Goal: Task Accomplishment & Management: Complete application form

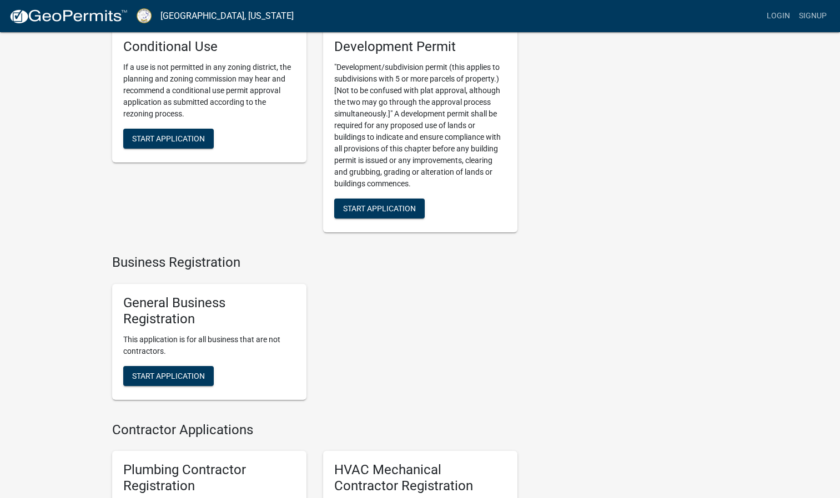
scroll to position [1759, 0]
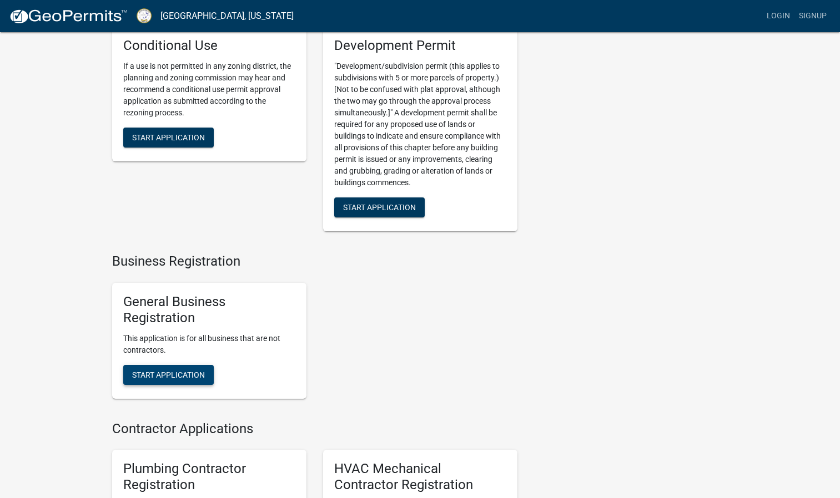
click at [174, 379] on span "Start Application" at bounding box center [168, 374] width 73 height 9
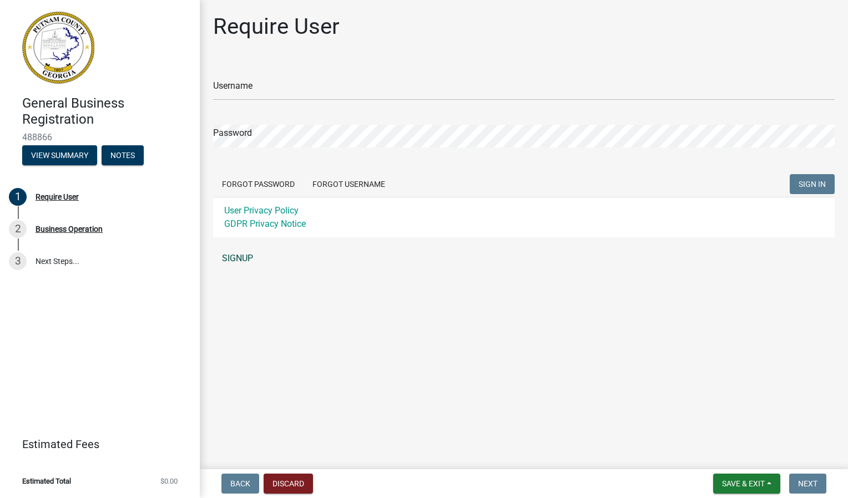
click at [232, 259] on link "SIGNUP" at bounding box center [524, 259] width 622 height 22
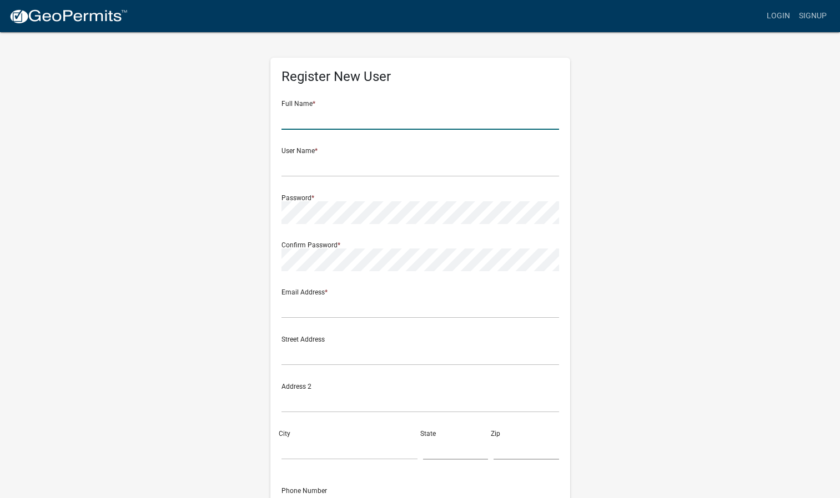
click at [316, 125] on input "text" at bounding box center [420, 118] width 278 height 23
type input "[PERSON_NAME]"
type input "[EMAIL_ADDRESS][DOMAIN_NAME]"
type input "[STREET_ADDRESS][PERSON_NAME]"
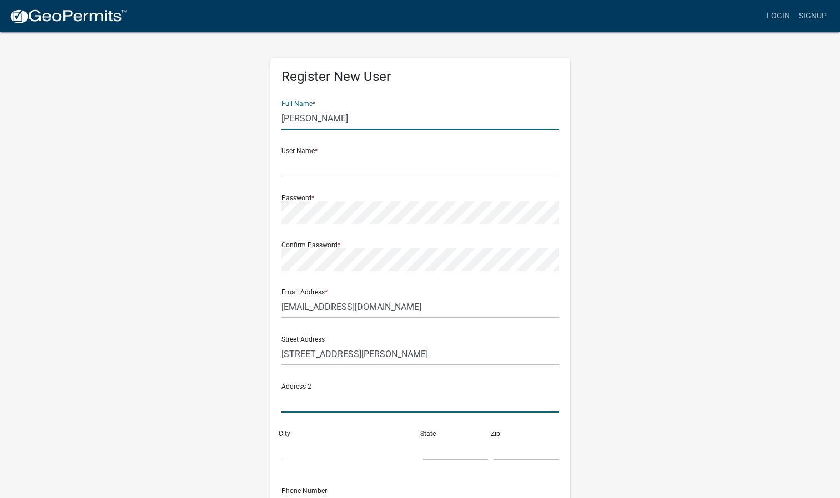
type input "[STREET_ADDRESS]"
type input "Eatonton"
type input "[US_STATE]"
type input "31024-8308"
type input "4784910915"
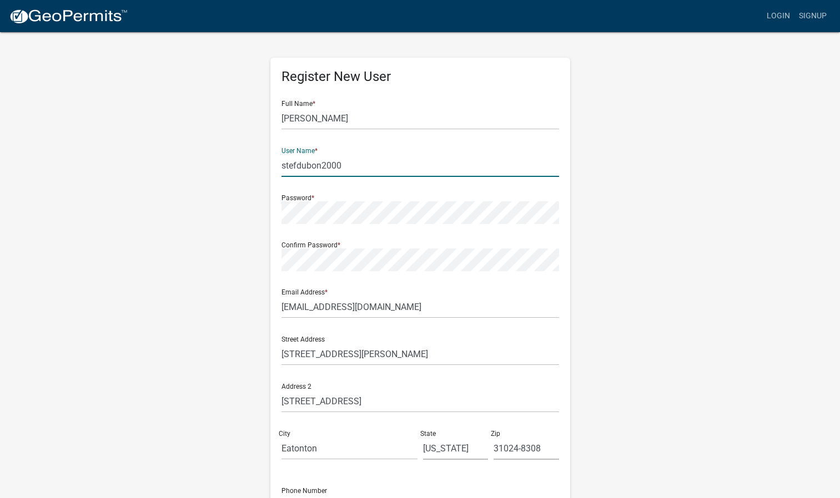
type input "stefdubon2000"
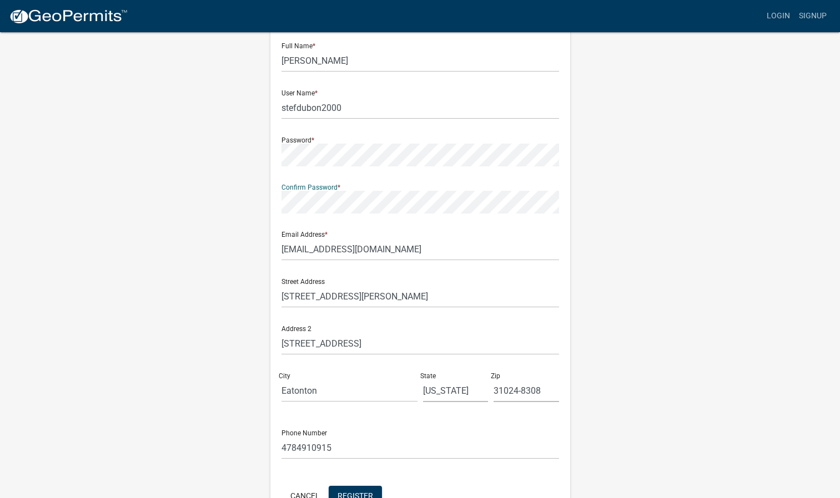
scroll to position [127, 0]
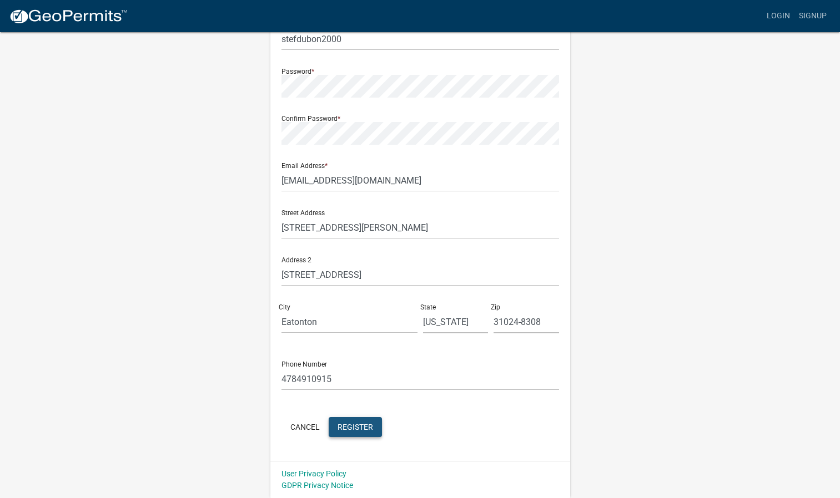
click at [346, 427] on span "Register" at bounding box center [356, 426] width 36 height 9
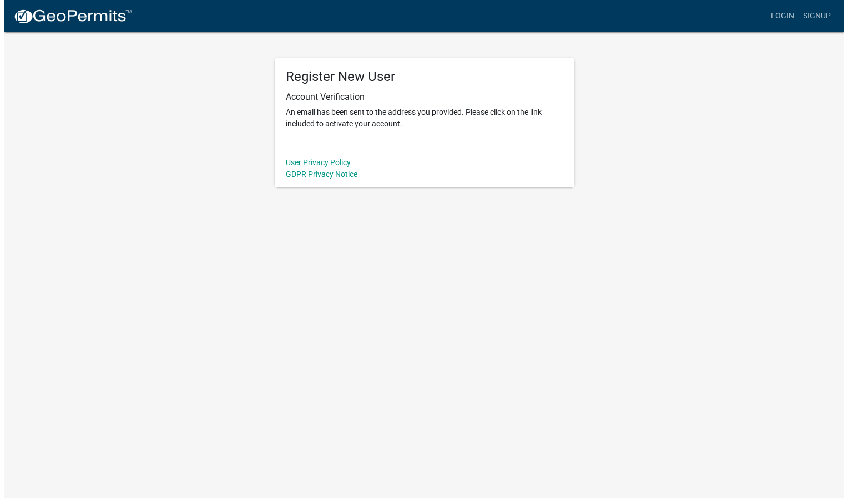
scroll to position [0, 0]
click at [787, 17] on link "Login" at bounding box center [786, 16] width 32 height 21
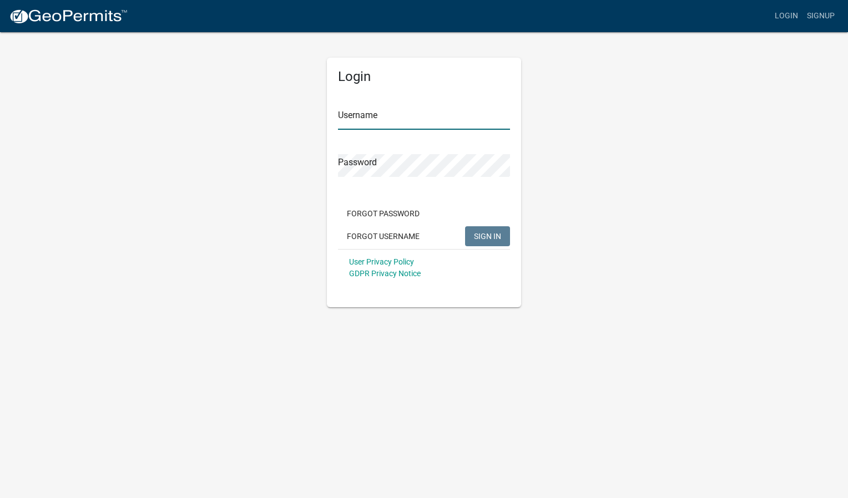
click at [384, 124] on input "Username" at bounding box center [424, 118] width 172 height 23
type input "stefdubon2000"
click at [465, 226] on button "SIGN IN" at bounding box center [487, 236] width 45 height 20
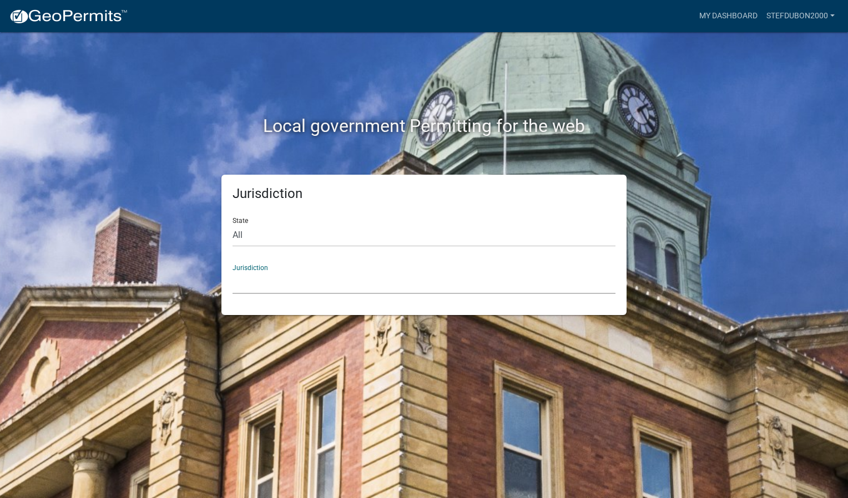
click at [262, 276] on select "[GEOGRAPHIC_DATA], [US_STATE] [GEOGRAPHIC_DATA], [US_STATE][PERSON_NAME][GEOGRA…" at bounding box center [424, 282] width 383 height 23
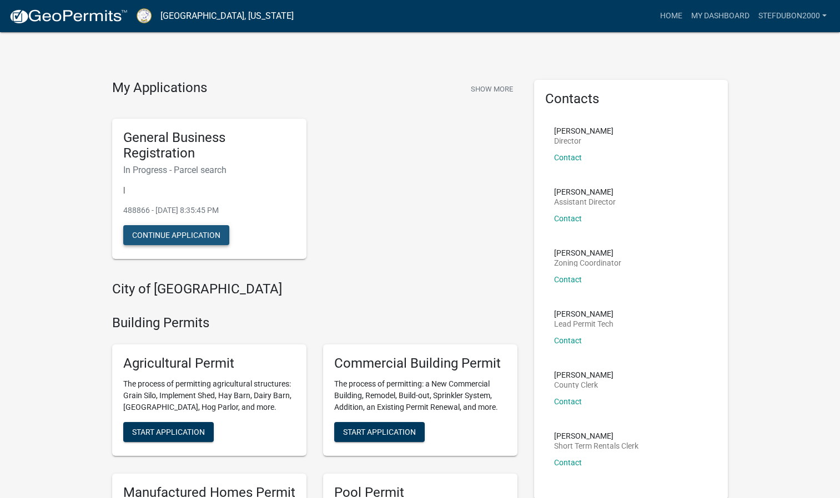
click at [141, 235] on button "Continue Application" at bounding box center [176, 235] width 106 height 20
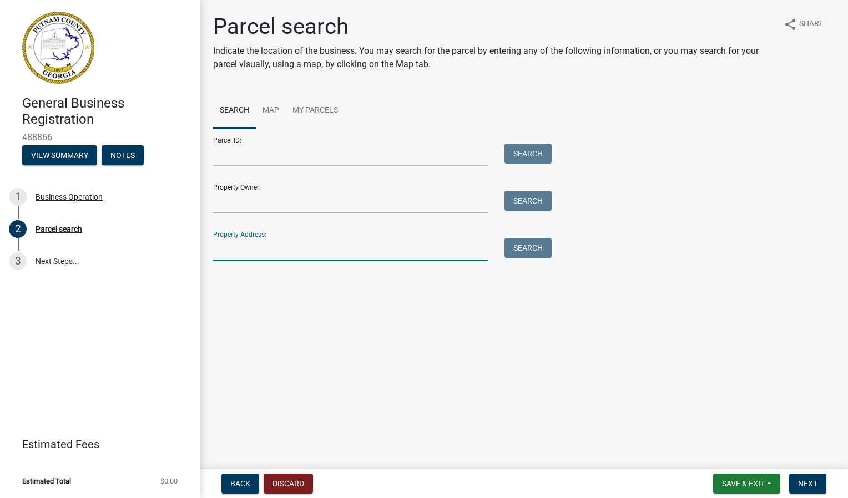
click at [282, 244] on input "Property Address:" at bounding box center [350, 249] width 275 height 23
type input "[STREET_ADDRESS][PERSON_NAME]"
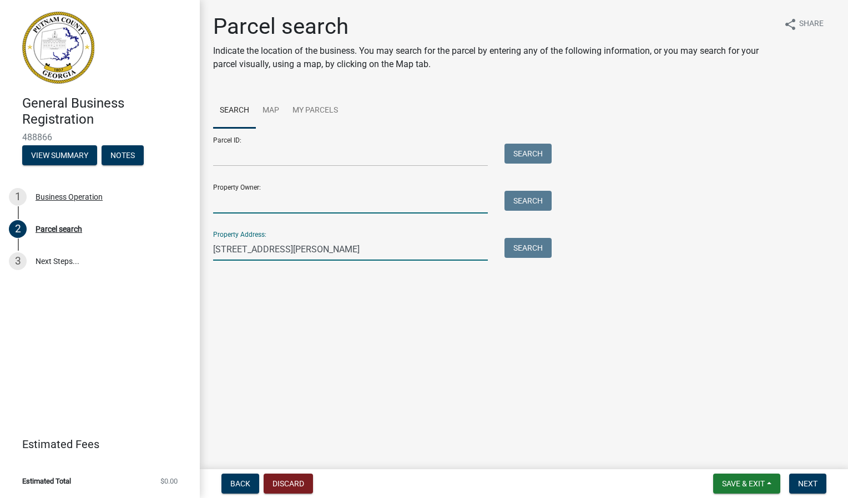
type input "[PERSON_NAME]"
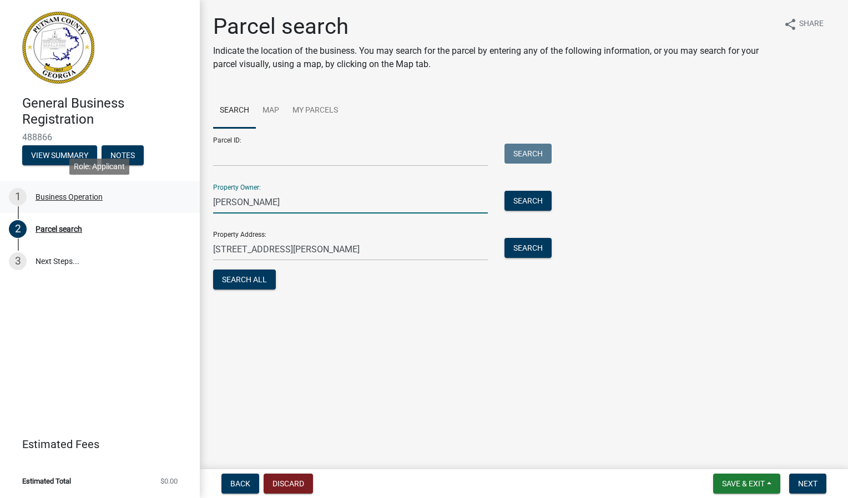
drag, startPoint x: 278, startPoint y: 206, endPoint x: 182, endPoint y: 199, distance: 96.3
click at [182, 199] on div "General Business Registration 488866 View Summary Notes 1 Business Operation 2 …" at bounding box center [424, 249] width 848 height 498
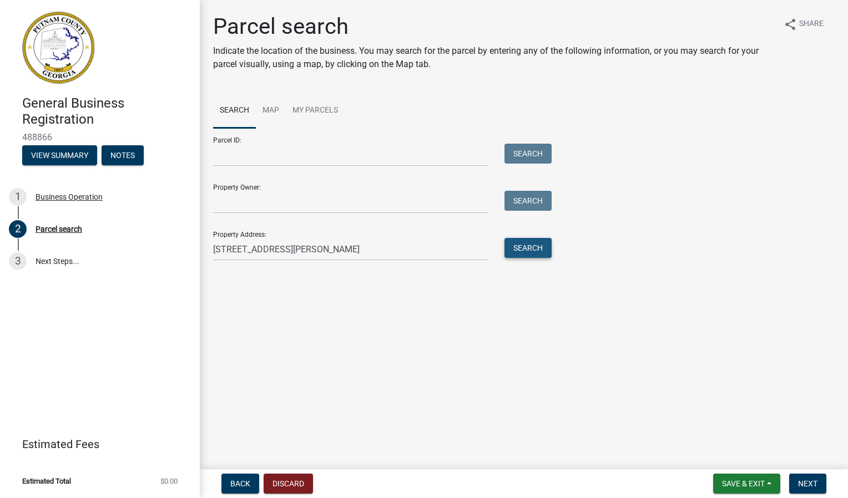
click at [541, 254] on button "Search" at bounding box center [528, 248] width 47 height 20
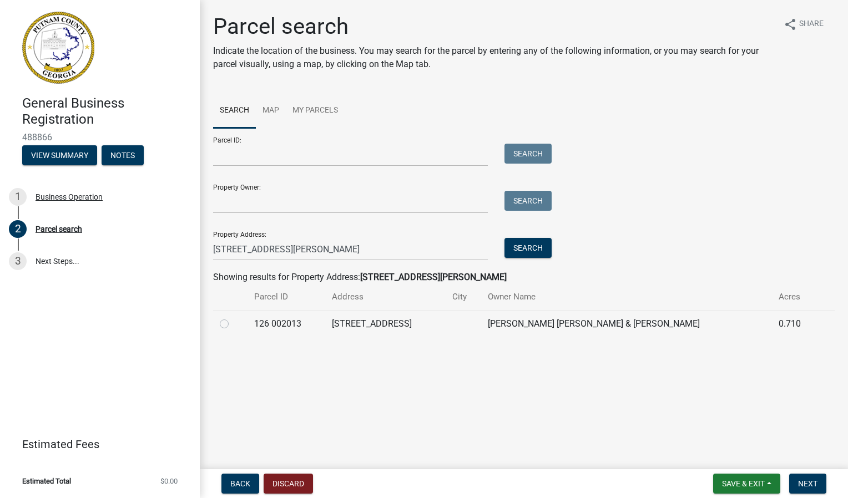
click at [233, 318] on label at bounding box center [233, 318] width 0 height 0
click at [233, 325] on 002013 "radio" at bounding box center [236, 321] width 7 height 7
radio 002013 "true"
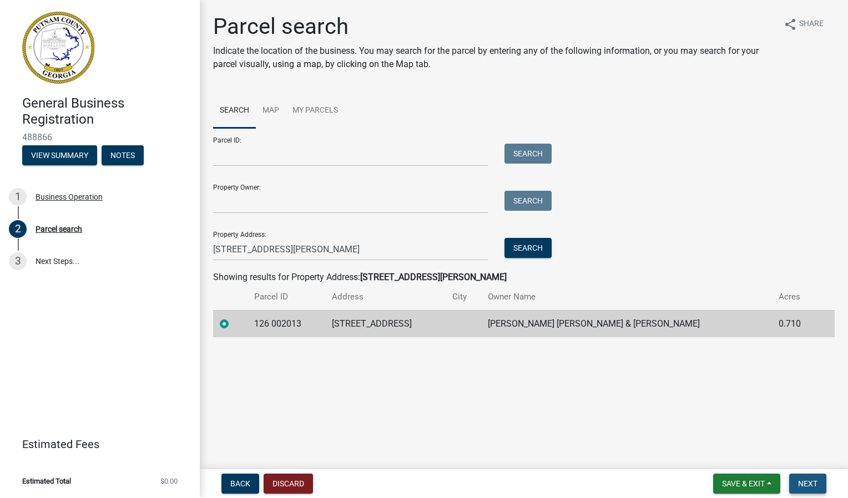
click at [794, 483] on button "Next" at bounding box center [807, 484] width 37 height 20
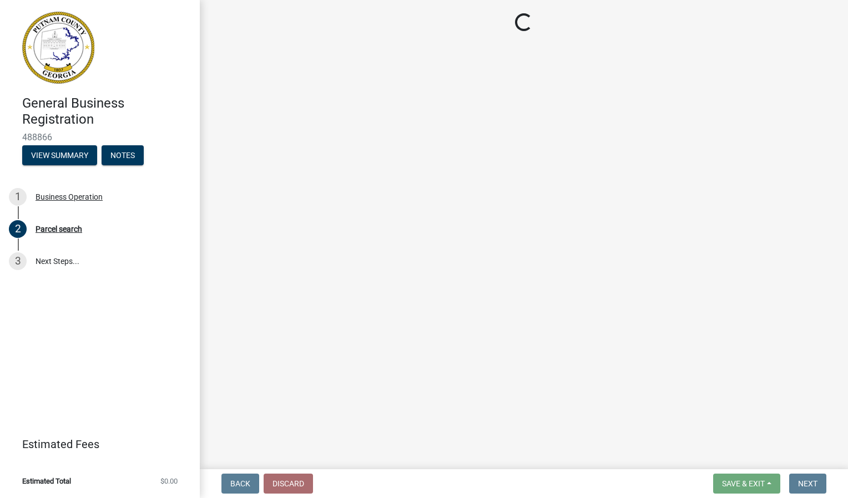
select select "FL"
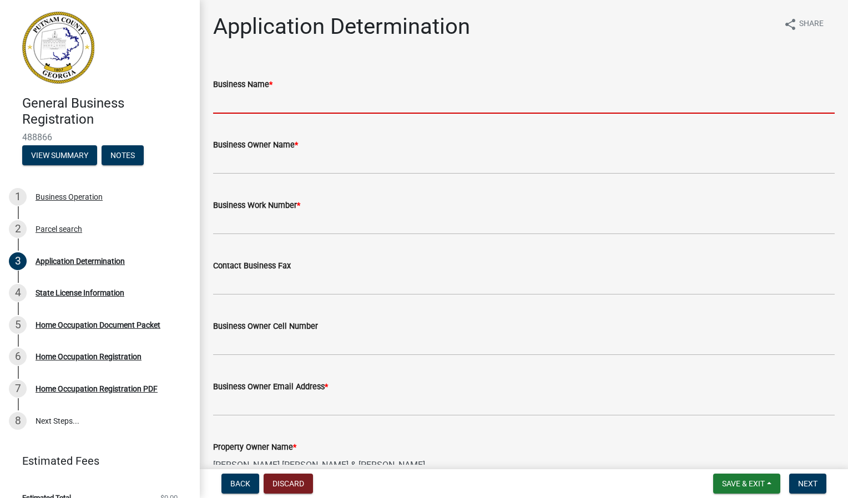
click at [238, 98] on input "Business Name *" at bounding box center [524, 102] width 622 height 23
type input "Aurora Home Cleaning Care LLC"
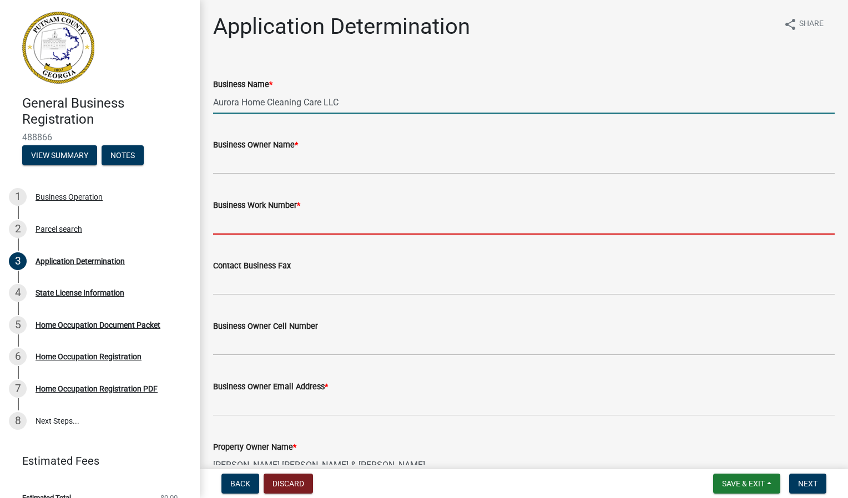
type input "[PHONE_NUMBER]"
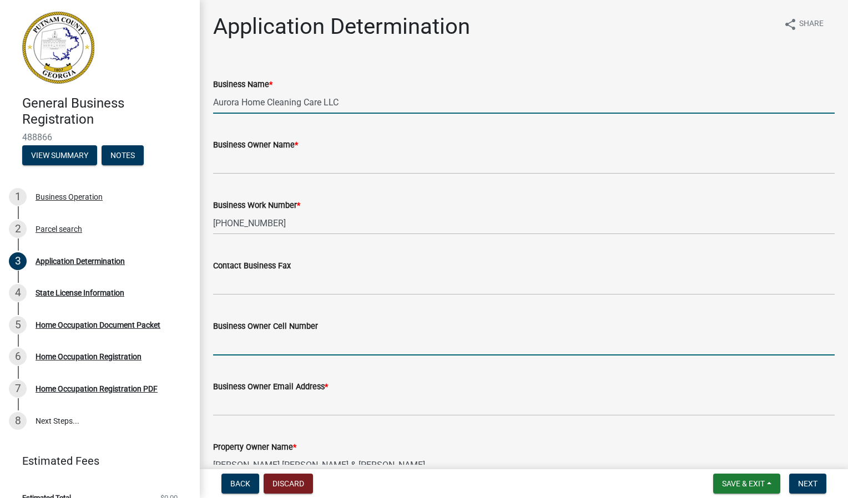
type input "[PHONE_NUMBER]"
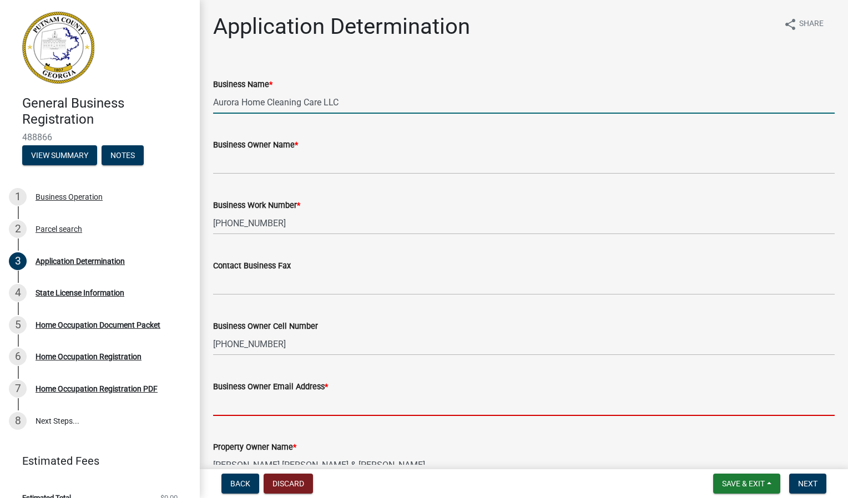
type input "[EMAIL_ADDRESS][DOMAIN_NAME]"
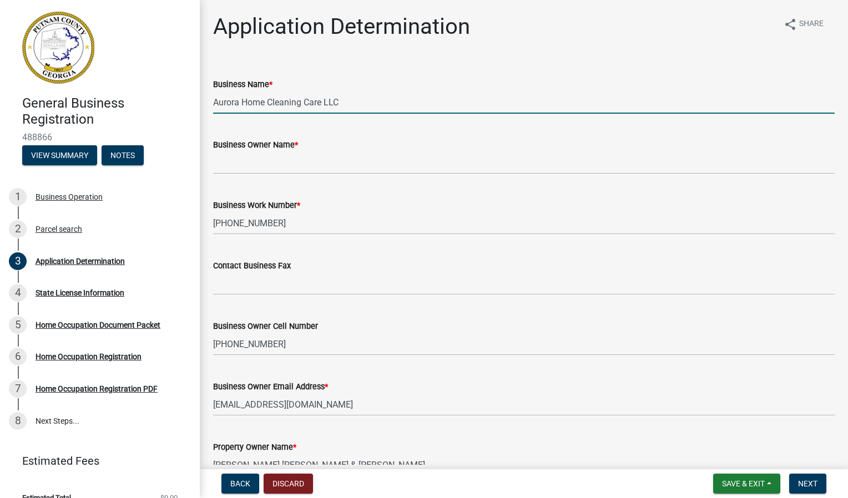
type input "[EMAIL_ADDRESS][DOMAIN_NAME]"
type input "[STREET_ADDRESS][PERSON_NAME]"
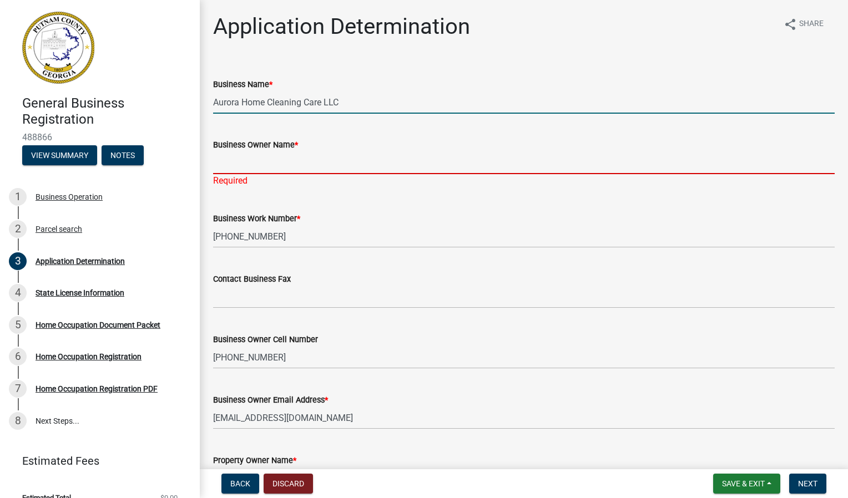
click at [258, 168] on input "Business Owner Name *" at bounding box center [524, 163] width 622 height 23
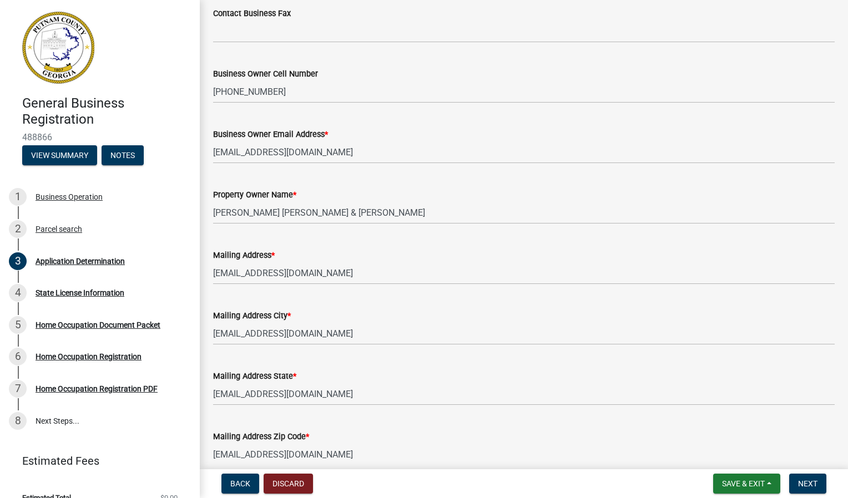
scroll to position [270, 0]
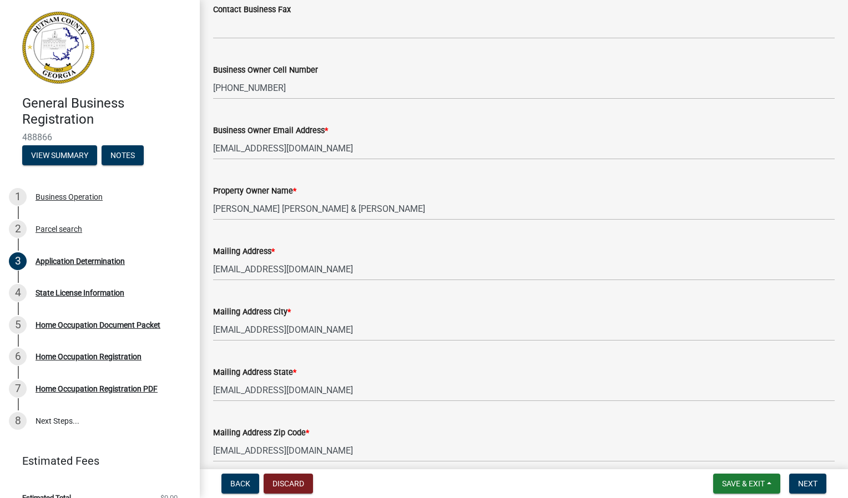
type input "[PERSON_NAME]"
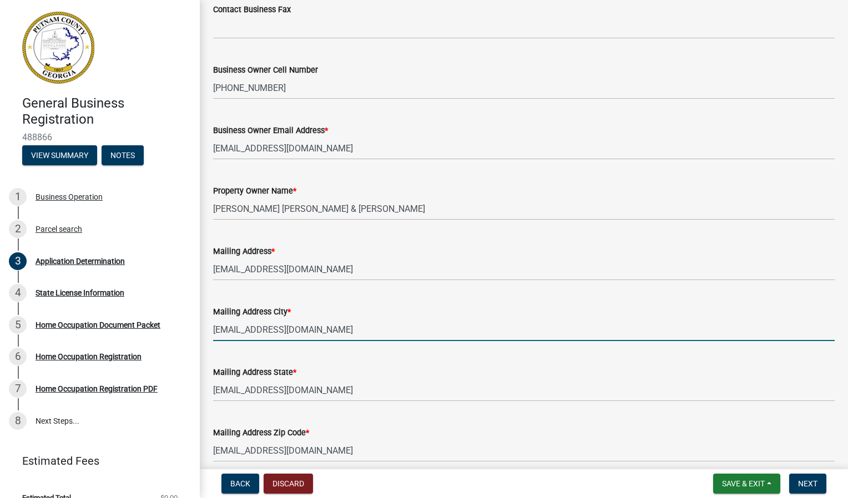
scroll to position [256, 0]
drag, startPoint x: 370, startPoint y: 333, endPoint x: 191, endPoint y: 321, distance: 179.6
click at [191, 321] on div "General Business Registration 488866 View Summary Notes 1 Business Operation 2 …" at bounding box center [424, 249] width 848 height 498
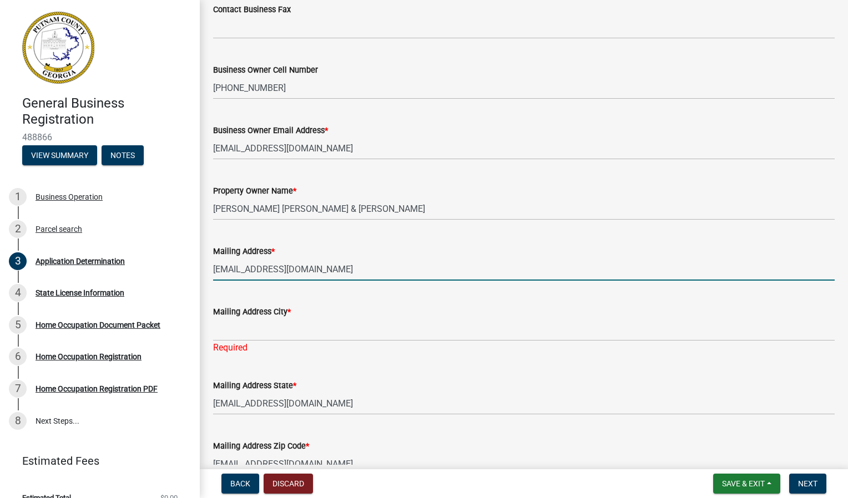
drag, startPoint x: 365, startPoint y: 275, endPoint x: 208, endPoint y: 271, distance: 157.7
click at [208, 271] on div "Mailing Address * [EMAIL_ADDRESS][DOMAIN_NAME]" at bounding box center [524, 255] width 638 height 52
type input "[STREET_ADDRESS][PERSON_NAME]"
type input "Aurora Home Cleaning Care LLC"
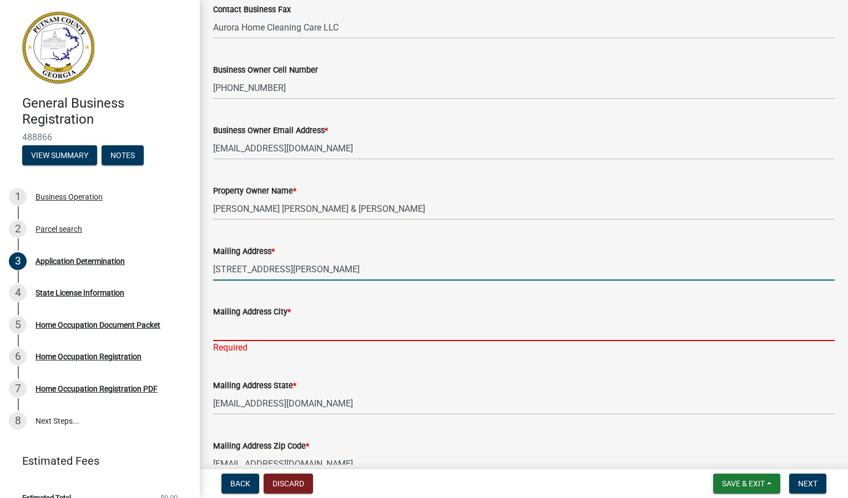
type input "[STREET_ADDRESS]"
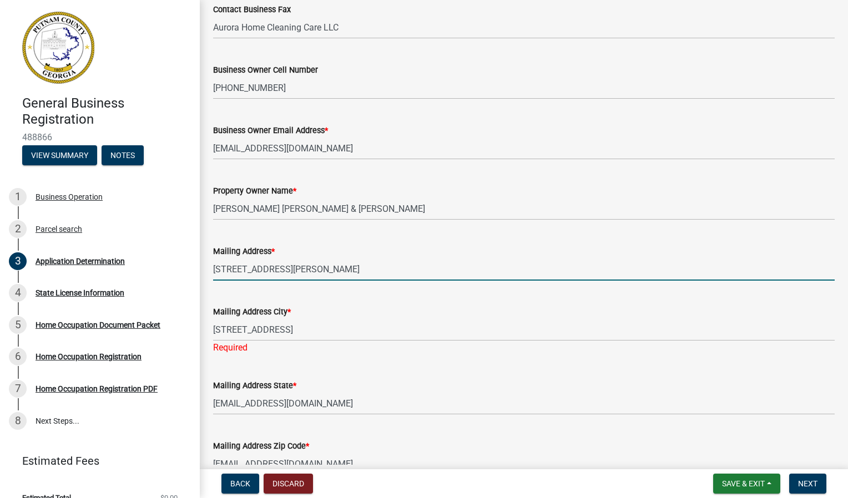
select select "GA"
type input "Aurora Home Cleaning Care LLC"
type input "[EMAIL_ADDRESS][DOMAIN_NAME]"
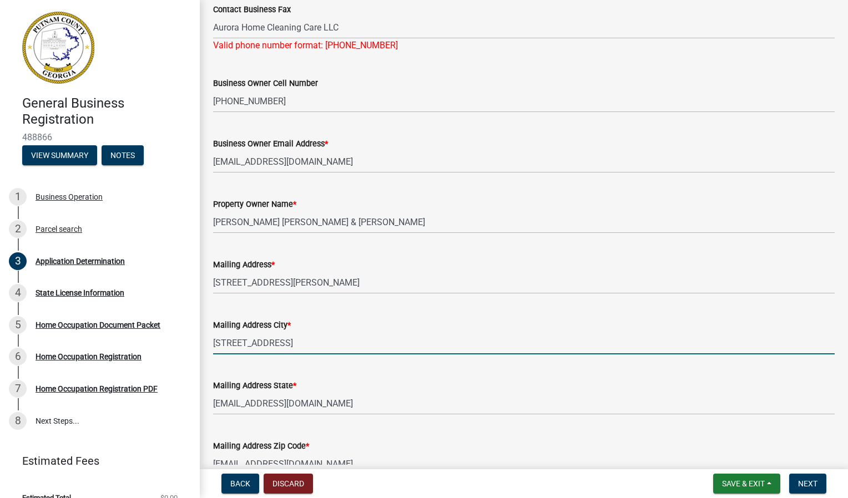
click at [265, 346] on input "[STREET_ADDRESS]" at bounding box center [524, 343] width 622 height 23
type input "1"
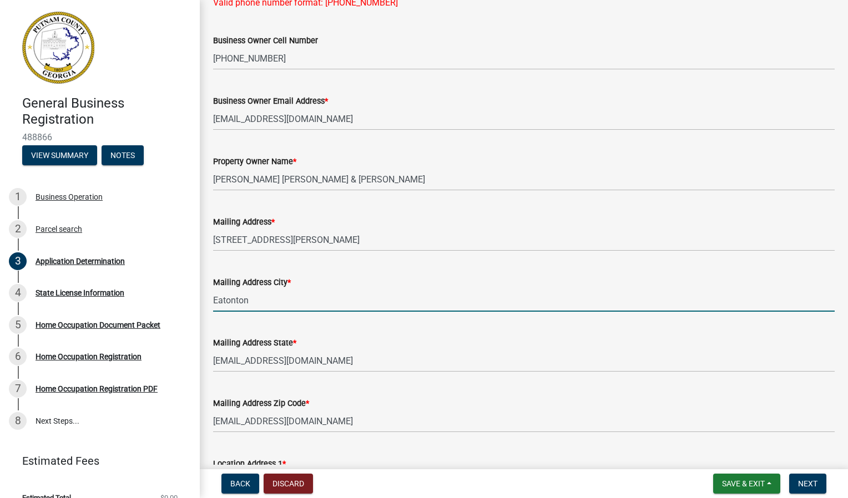
scroll to position [300, 0]
type input "Eatonton"
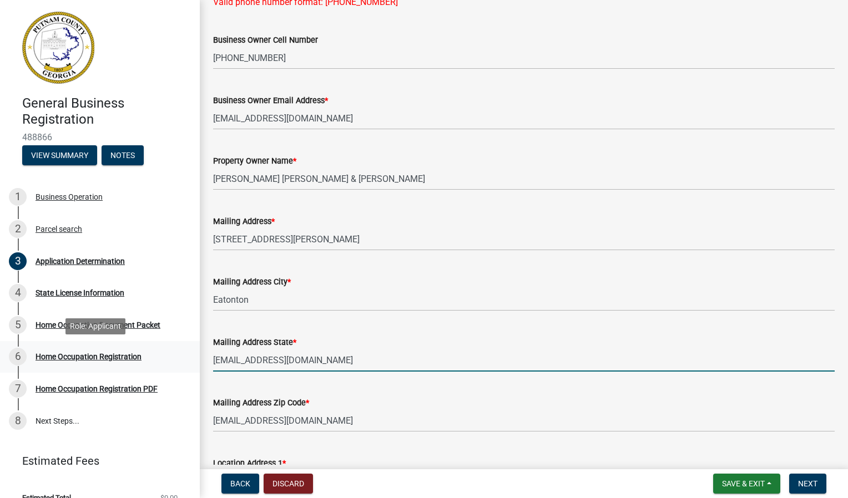
drag, startPoint x: 374, startPoint y: 362, endPoint x: 162, endPoint y: 349, distance: 211.9
click at [162, 349] on div "General Business Registration 488866 View Summary Notes 1 Business Operation 2 …" at bounding box center [424, 249] width 848 height 498
type input "[US_STATE]"
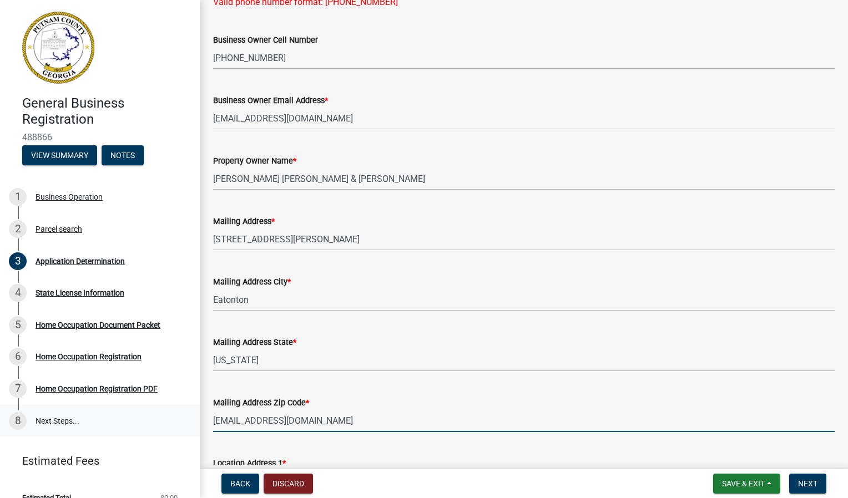
drag, startPoint x: 381, startPoint y: 427, endPoint x: 175, endPoint y: 421, distance: 206.0
click at [175, 421] on div "General Business Registration 488866 View Summary Notes 1 Business Operation 2 …" at bounding box center [424, 249] width 848 height 498
type input "31024"
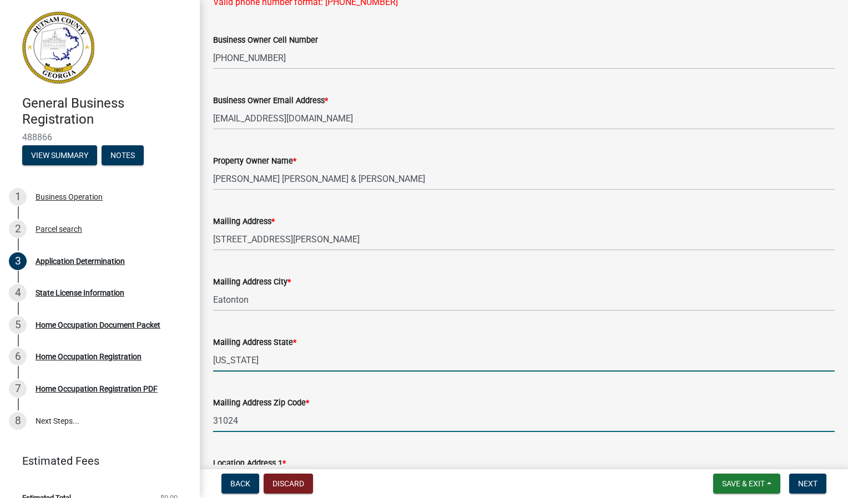
click at [455, 360] on input "[US_STATE]" at bounding box center [524, 360] width 622 height 23
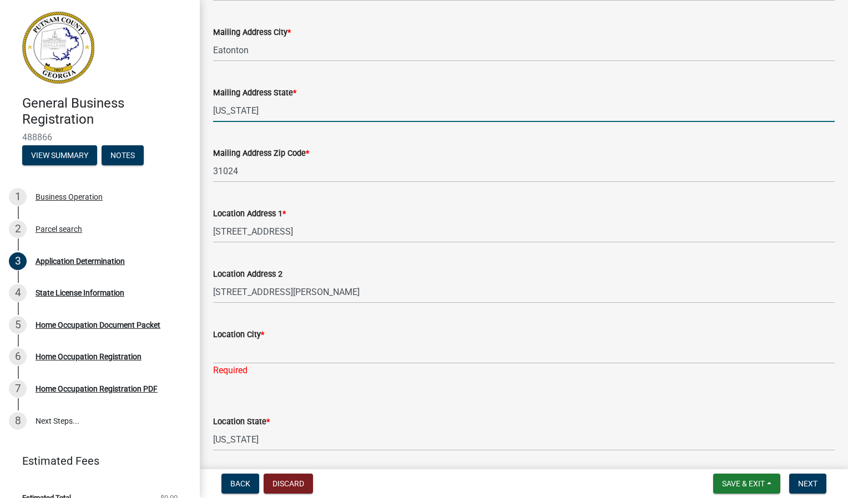
scroll to position [550, 0]
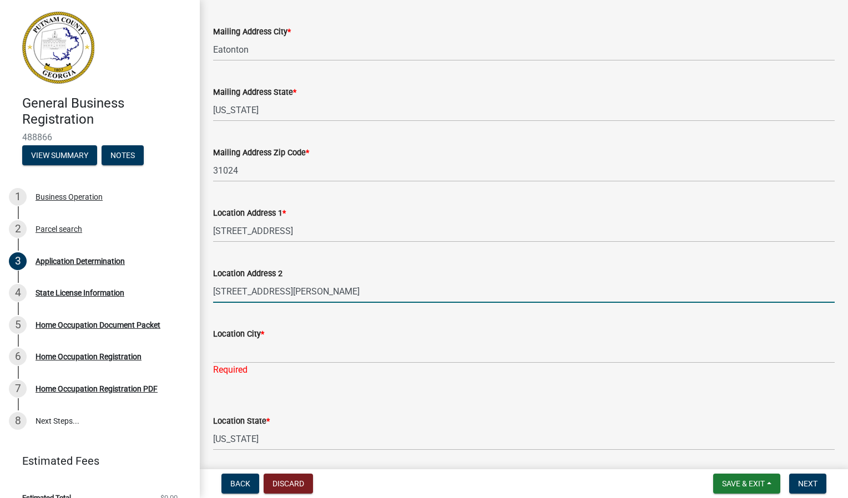
drag, startPoint x: 289, startPoint y: 294, endPoint x: 203, endPoint y: 296, distance: 86.1
click at [203, 296] on div "Application Determination share Share Business Name * Aurora Home Cleaning Care…" at bounding box center [524, 148] width 648 height 1370
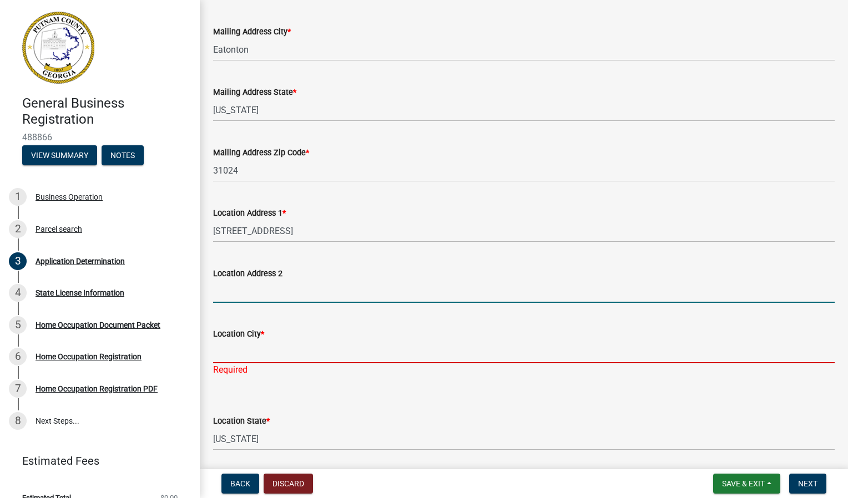
click at [225, 352] on input "Location City *" at bounding box center [524, 352] width 622 height 23
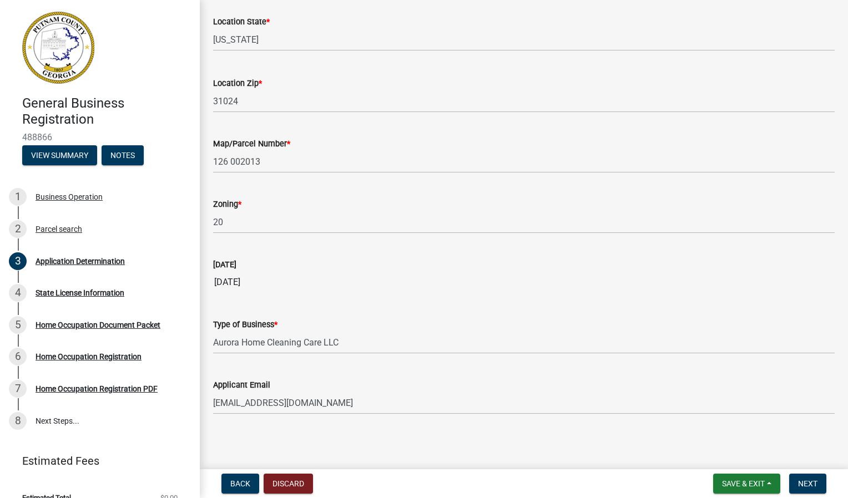
scroll to position [951, 0]
type input "Eatonton"
click at [812, 480] on span "Next" at bounding box center [807, 484] width 19 height 9
click at [806, 485] on span "Next" at bounding box center [807, 484] width 19 height 9
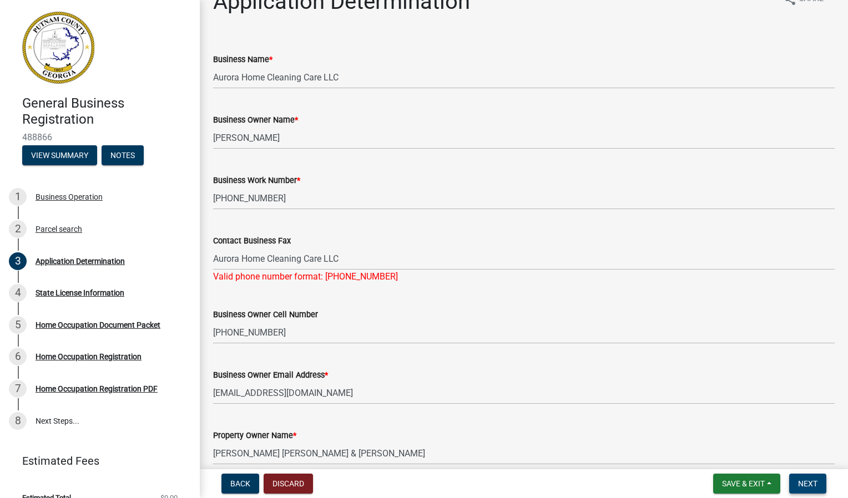
scroll to position [0, 0]
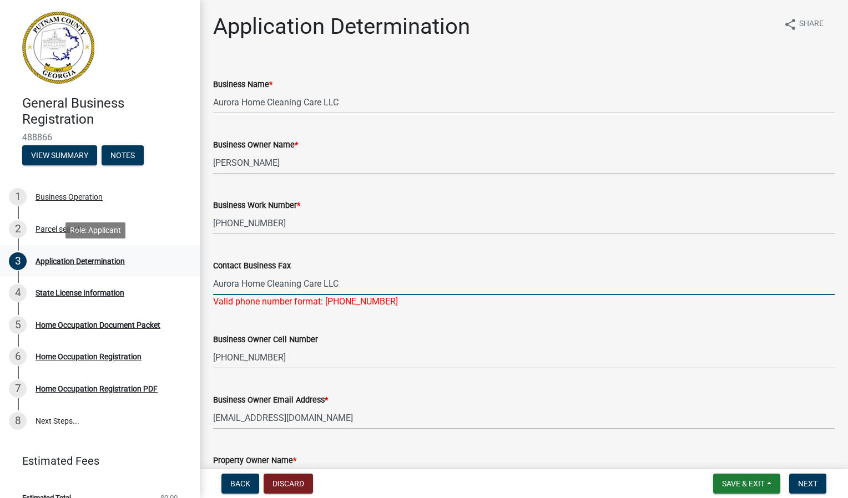
drag, startPoint x: 338, startPoint y: 284, endPoint x: 175, endPoint y: 266, distance: 163.7
click at [175, 266] on div "General Business Registration 488866 View Summary Notes 1 Business Operation 2 …" at bounding box center [424, 249] width 848 height 498
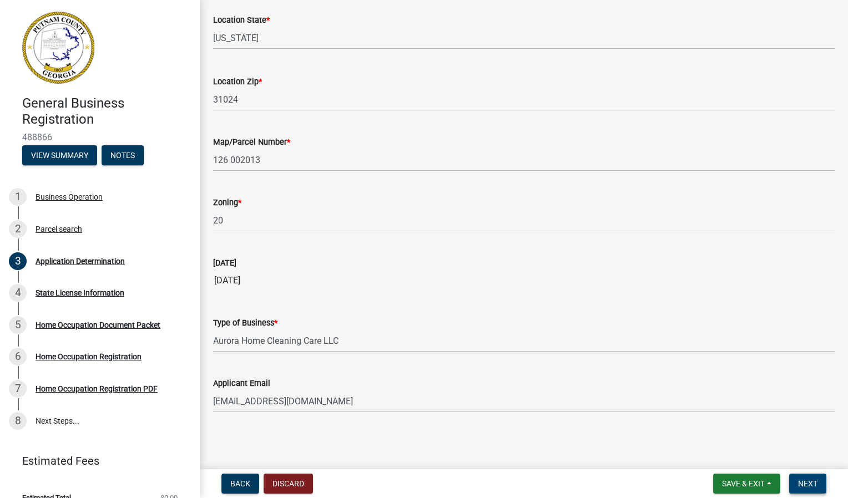
scroll to position [925, 0]
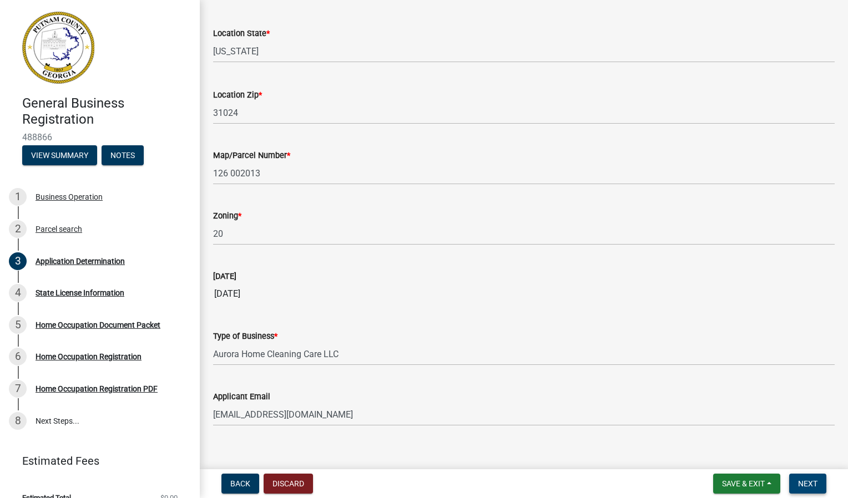
click at [808, 487] on span "Next" at bounding box center [807, 484] width 19 height 9
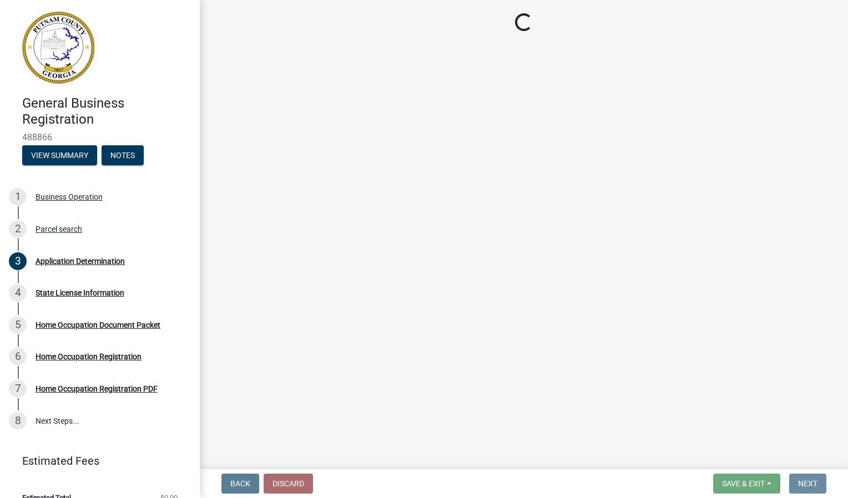
scroll to position [0, 0]
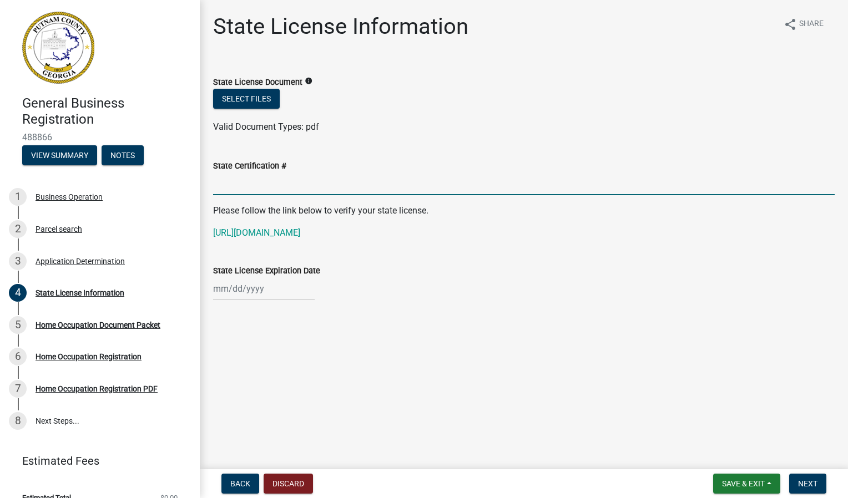
click at [272, 191] on input "State Certification #" at bounding box center [524, 184] width 622 height 23
click at [273, 189] on input "State Certification #" at bounding box center [524, 184] width 622 height 23
paste input "25184391"
type input "25184391"
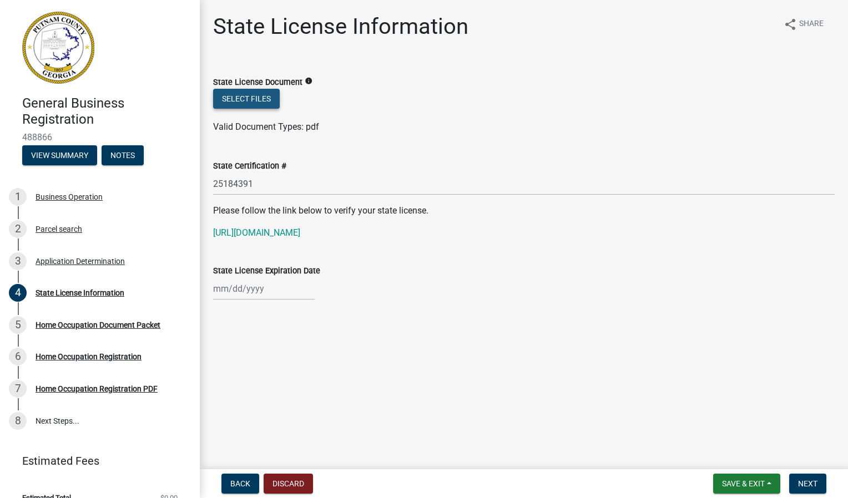
click at [249, 103] on button "Select files" at bounding box center [246, 99] width 67 height 20
click at [717, 158] on div "State Certification # 25184391" at bounding box center [524, 170] width 622 height 52
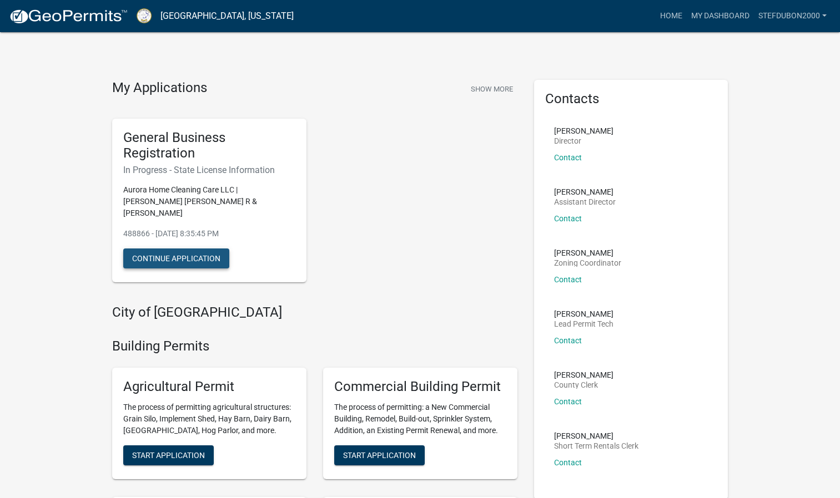
click at [160, 249] on button "Continue Application" at bounding box center [176, 259] width 106 height 20
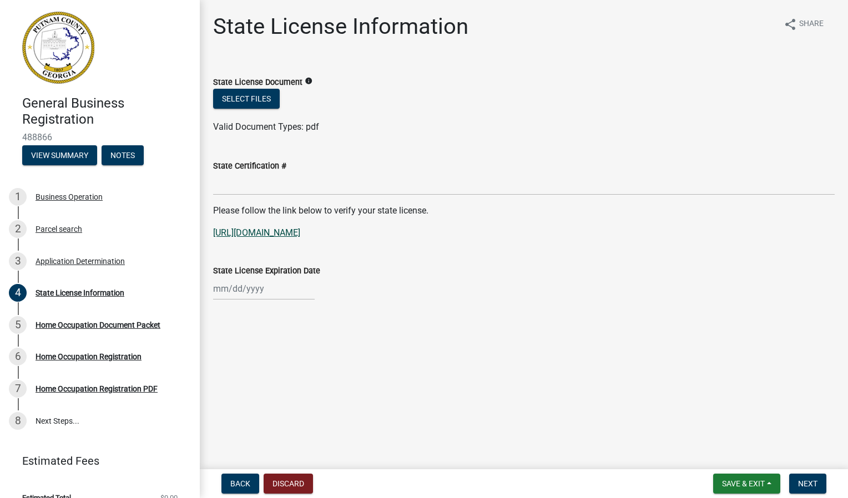
click at [263, 232] on link "[URL][DOMAIN_NAME]" at bounding box center [256, 233] width 87 height 11
